Goal: Purchase product/service

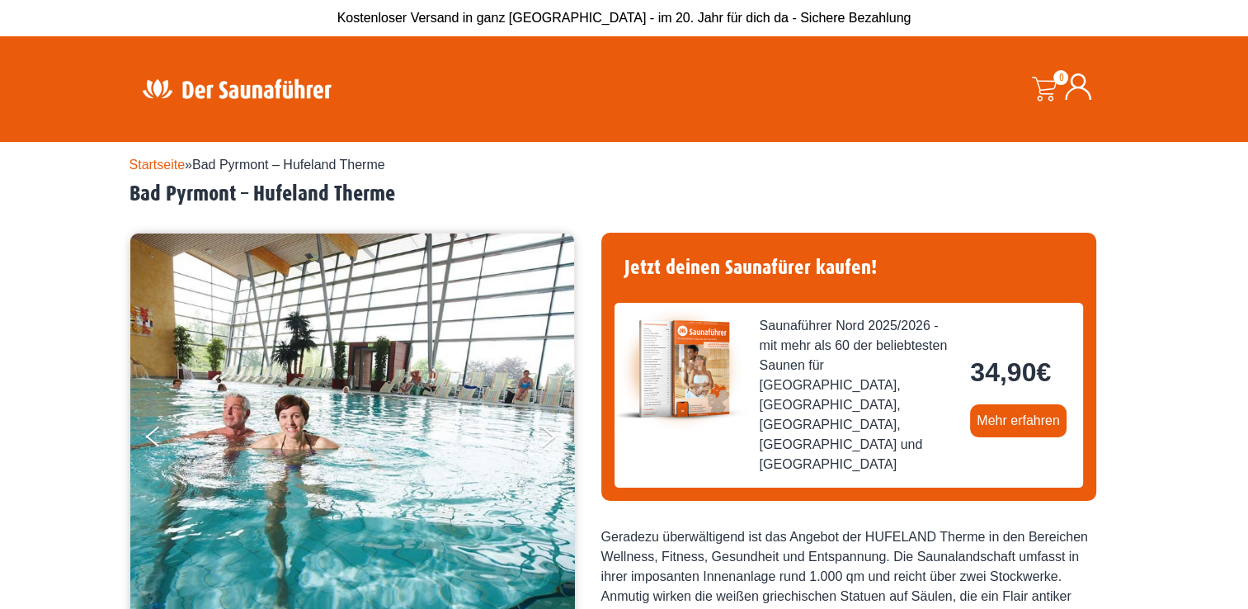
click at [264, 87] on img at bounding box center [236, 89] width 214 height 32
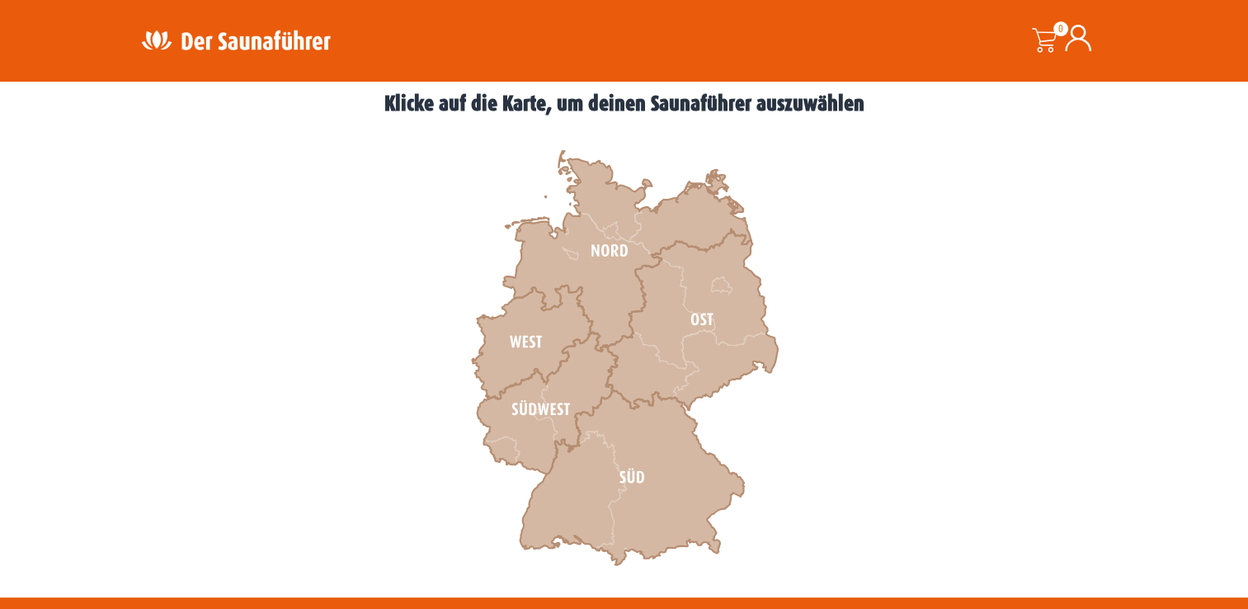
scroll to position [476, 0]
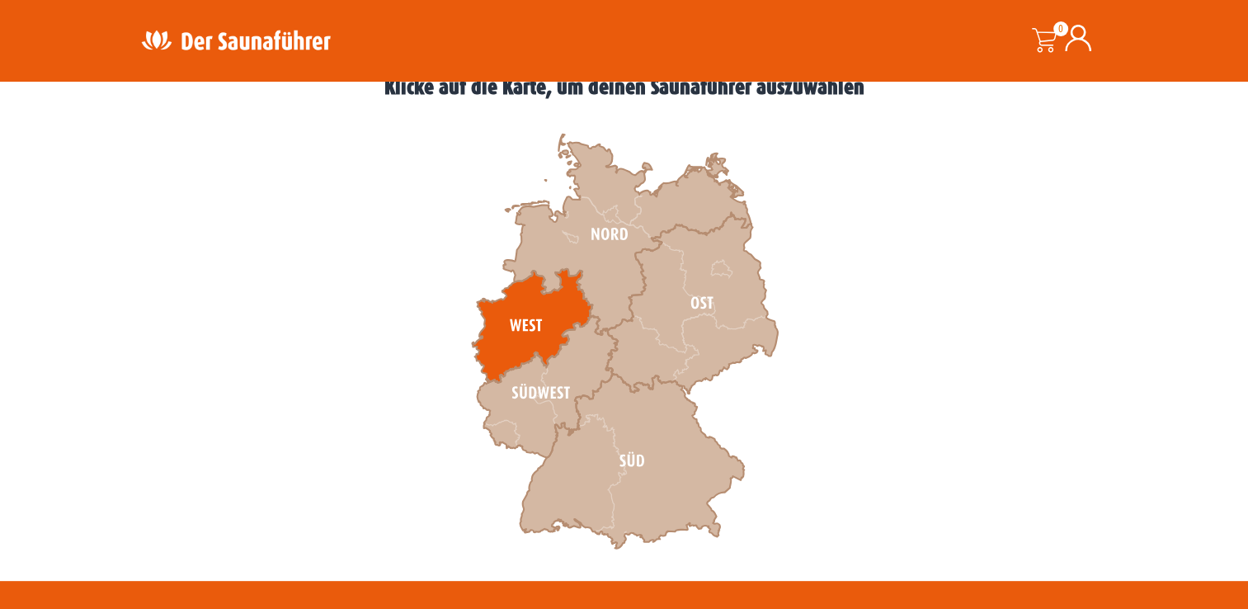
click at [539, 318] on icon at bounding box center [532, 326] width 120 height 114
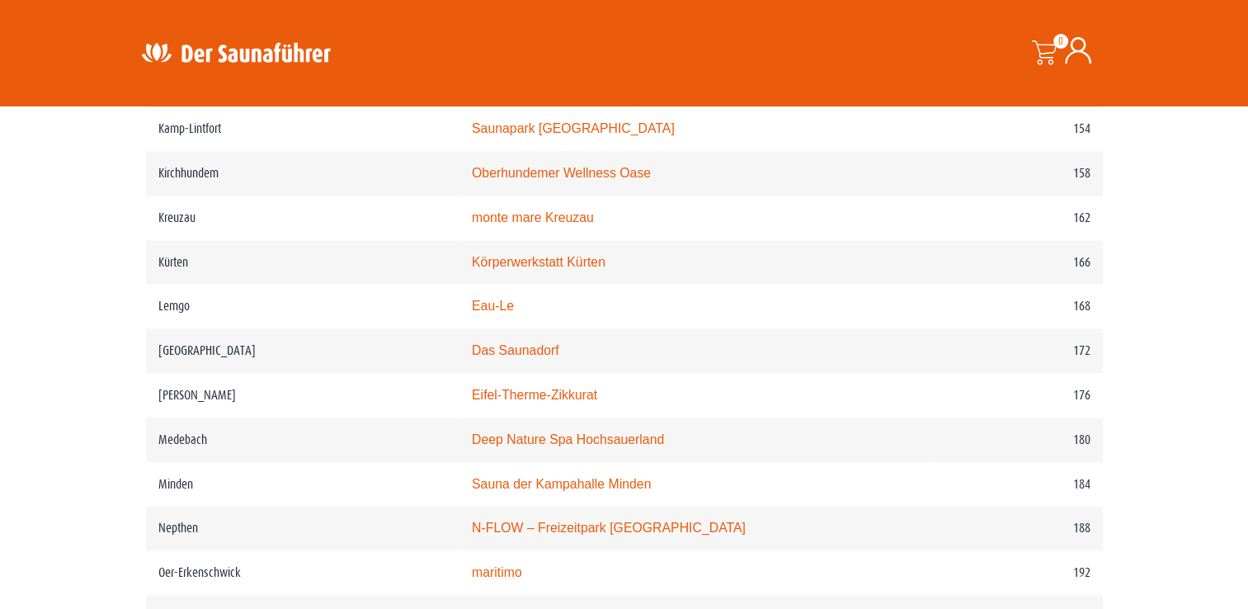
scroll to position [2398, 0]
